Goal: Communication & Community: Share content

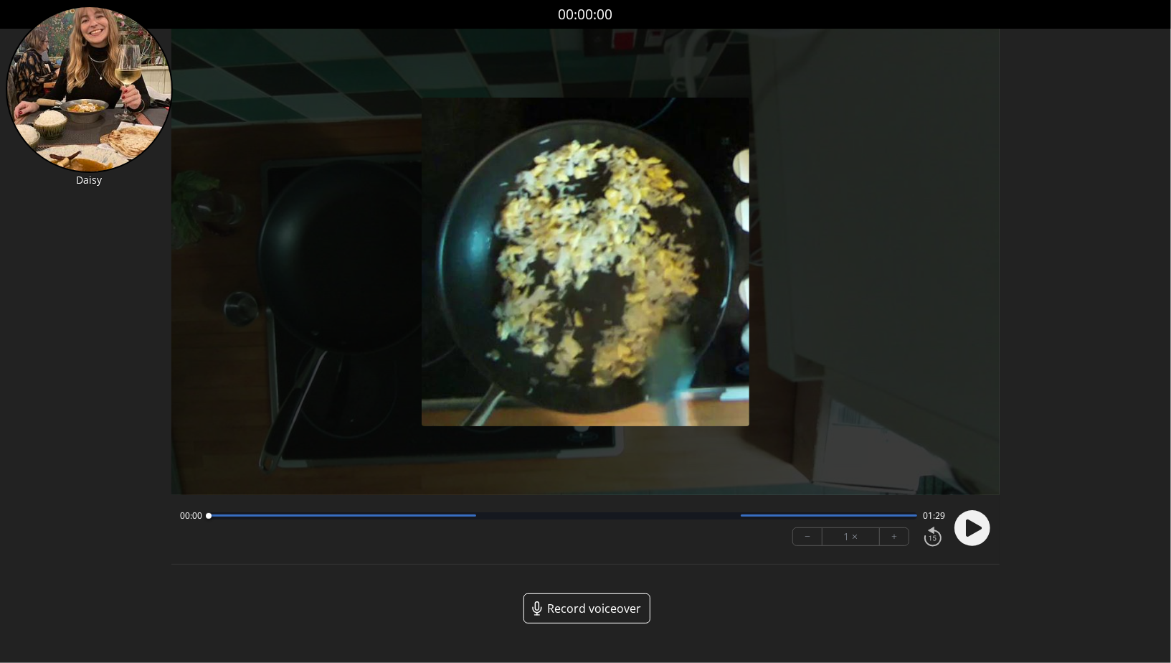
click at [969, 533] on icon at bounding box center [974, 527] width 16 height 17
click at [969, 533] on icon at bounding box center [969, 527] width 4 height 15
click at [969, 533] on icon at bounding box center [974, 527] width 16 height 17
drag, startPoint x: 228, startPoint y: 516, endPoint x: 159, endPoint y: 517, distance: 68.9
click at [159, 517] on div "Discard Recording? You will not be able to recover this once discarded. Cancel …" at bounding box center [585, 323] width 1171 height 646
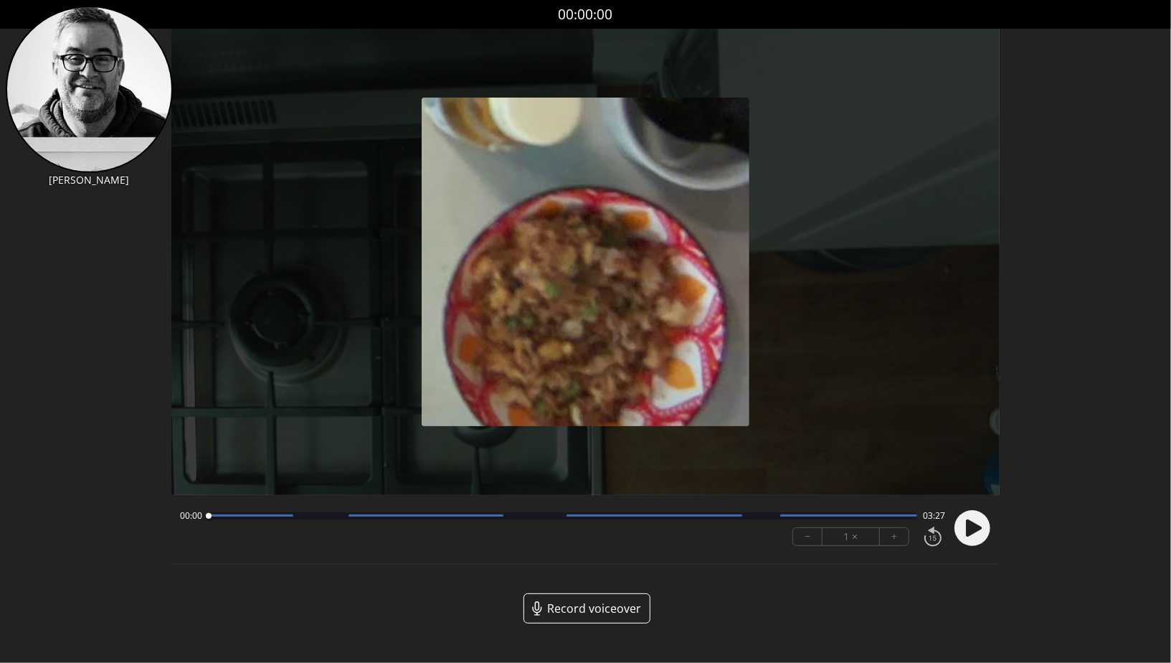
click at [979, 538] on circle at bounding box center [972, 528] width 36 height 36
click at [975, 528] on icon at bounding box center [976, 527] width 4 height 15
click at [984, 533] on circle at bounding box center [972, 528] width 36 height 36
click at [970, 536] on circle at bounding box center [972, 528] width 36 height 36
